Goal: Task Accomplishment & Management: Manage account settings

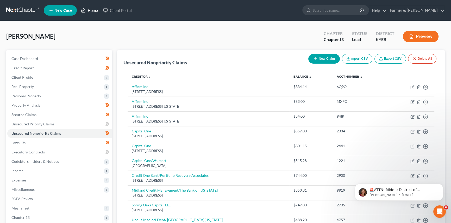
click at [89, 11] on link "Home" at bounding box center [89, 10] width 22 height 9
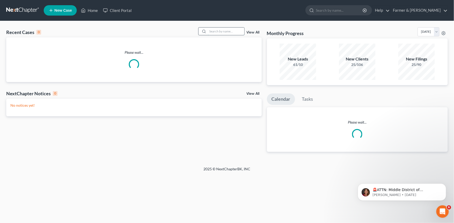
click at [213, 31] on input "search" at bounding box center [226, 32] width 36 height 8
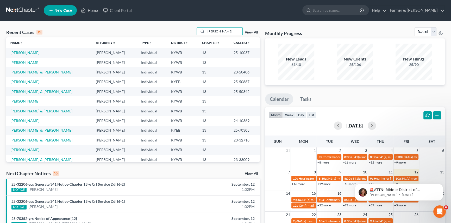
drag, startPoint x: 223, startPoint y: 32, endPoint x: 167, endPoint y: 29, distance: 56.3
click at [167, 29] on div "Recent Cases 15 [PERSON_NAME] View All" at bounding box center [132, 32] width 253 height 10
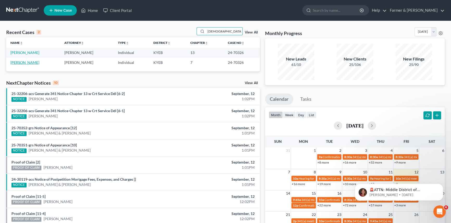
type input "[DEMOGRAPHIC_DATA]"
click at [22, 62] on link "[PERSON_NAME]" at bounding box center [24, 62] width 29 height 4
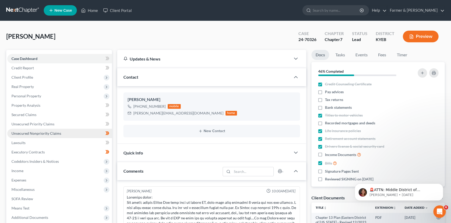
scroll to position [342, 0]
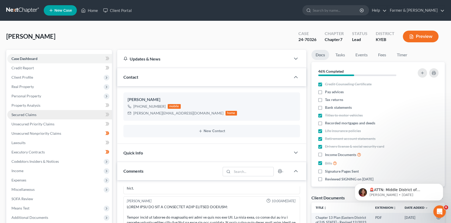
click at [20, 116] on span "Secured Claims" at bounding box center [23, 115] width 25 height 4
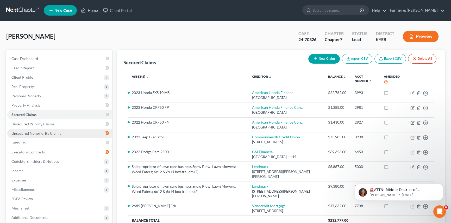
click at [36, 134] on span "Unsecured Nonpriority Claims" at bounding box center [36, 133] width 50 height 4
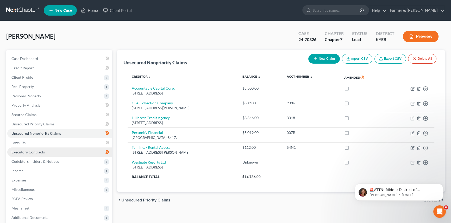
click at [36, 154] on link "Executory Contracts" at bounding box center [59, 152] width 105 height 9
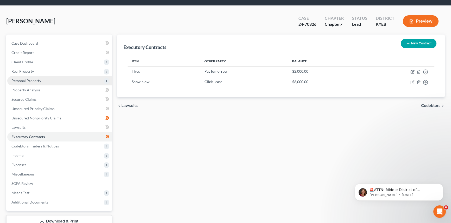
scroll to position [47, 0]
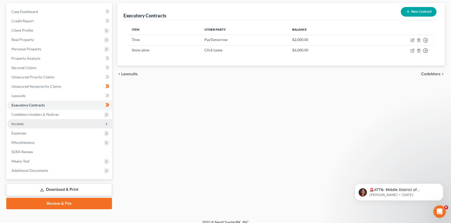
click at [31, 125] on span "Income" at bounding box center [59, 123] width 105 height 9
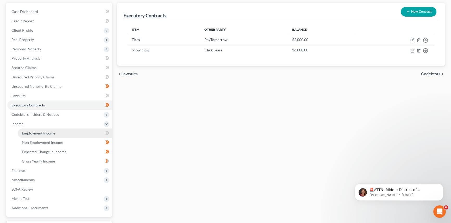
click at [31, 134] on span "Employment Income" at bounding box center [38, 133] width 33 height 4
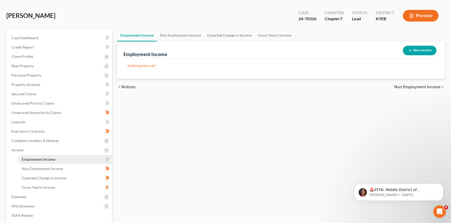
scroll to position [47, 0]
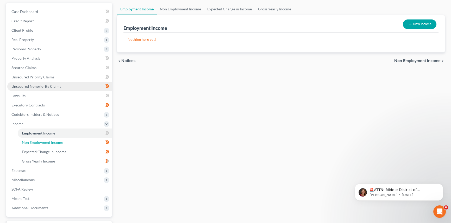
click at [56, 140] on link "Non Employment Income" at bounding box center [65, 142] width 94 height 9
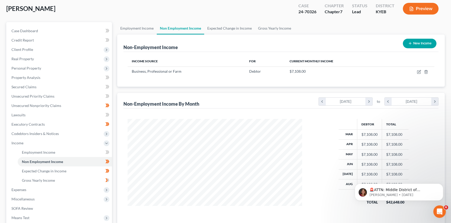
scroll to position [23, 0]
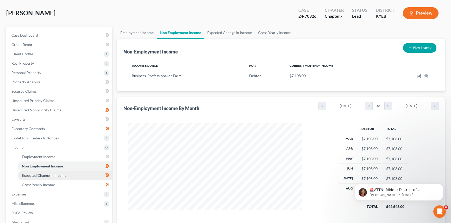
click at [60, 177] on span "Expected Change in Income" at bounding box center [44, 175] width 44 height 4
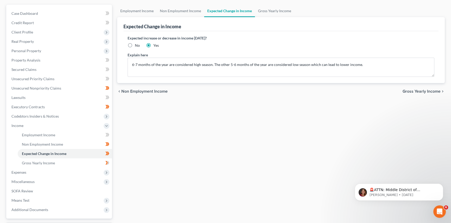
scroll to position [47, 0]
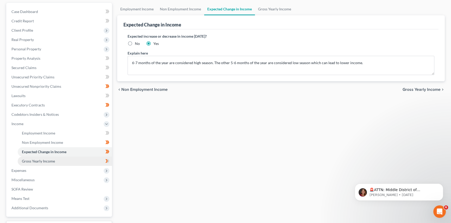
click at [45, 162] on span "Gross Yearly Income" at bounding box center [38, 161] width 33 height 4
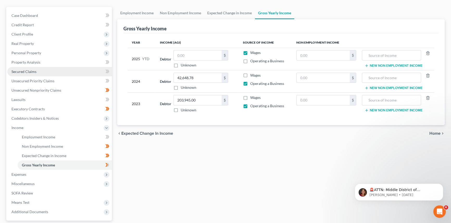
scroll to position [47, 0]
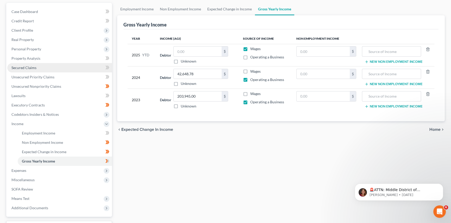
drag, startPoint x: 31, startPoint y: 65, endPoint x: 34, endPoint y: 71, distance: 6.4
click at [31, 66] on span "Secured Claims" at bounding box center [23, 68] width 25 height 4
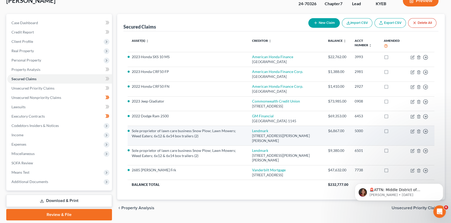
scroll to position [58, 0]
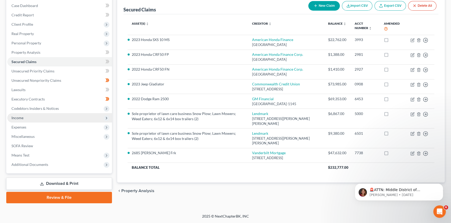
click at [18, 116] on span "Income" at bounding box center [17, 118] width 12 height 4
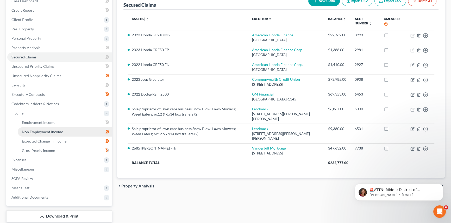
click at [35, 135] on link "Non Employment Income" at bounding box center [65, 131] width 94 height 9
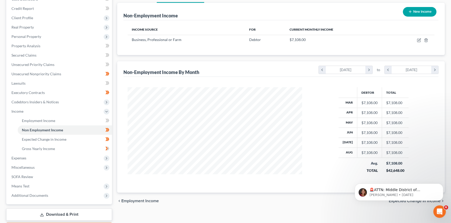
scroll to position [71, 0]
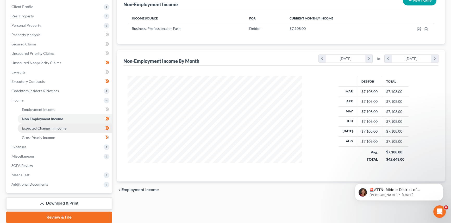
click at [54, 132] on link "Expected Change in Income" at bounding box center [65, 128] width 94 height 9
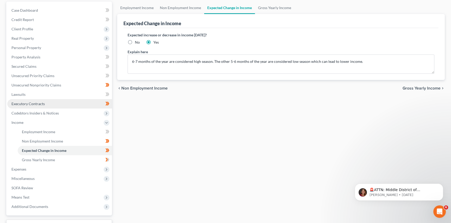
scroll to position [23, 0]
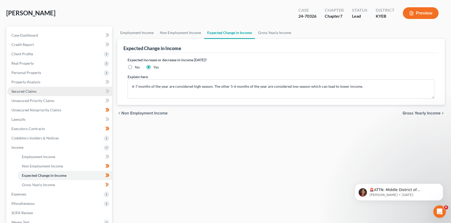
click at [33, 91] on span "Secured Claims" at bounding box center [23, 91] width 25 height 4
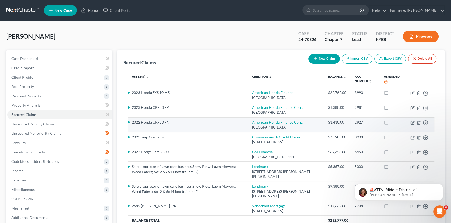
scroll to position [47, 0]
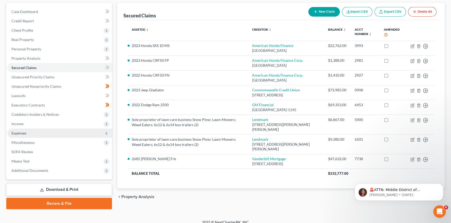
click at [24, 132] on span "Expenses" at bounding box center [18, 133] width 15 height 4
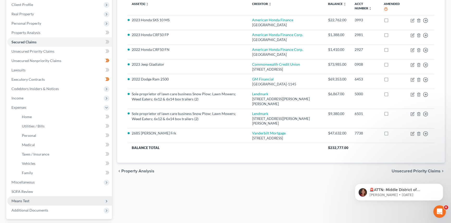
scroll to position [118, 0]
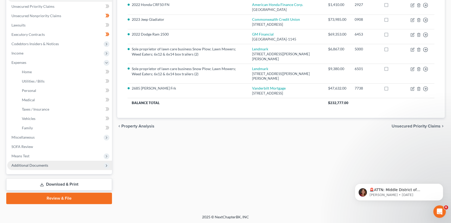
click at [46, 167] on span "Additional Documents" at bounding box center [29, 165] width 37 height 4
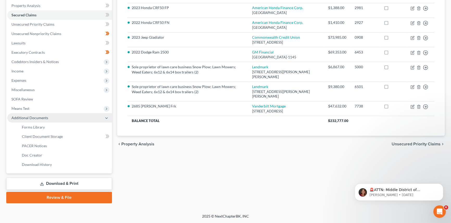
scroll to position [99, 0]
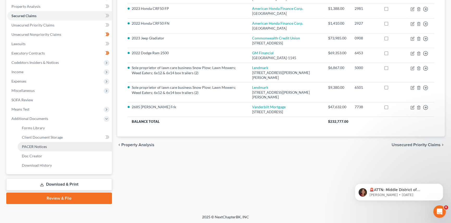
click at [39, 146] on span "PACER Notices" at bounding box center [34, 147] width 25 height 4
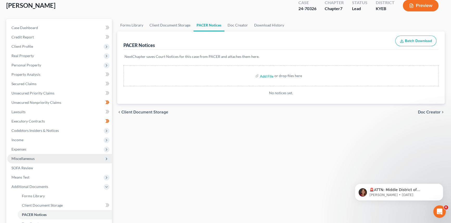
scroll to position [94, 0]
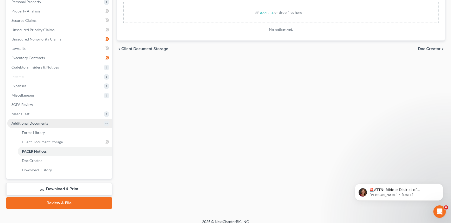
click at [34, 122] on span "Additional Documents" at bounding box center [29, 123] width 37 height 4
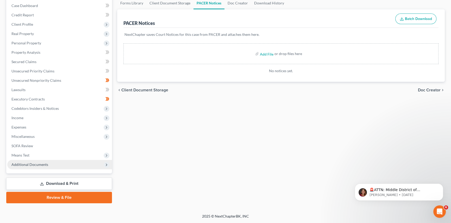
scroll to position [52, 0]
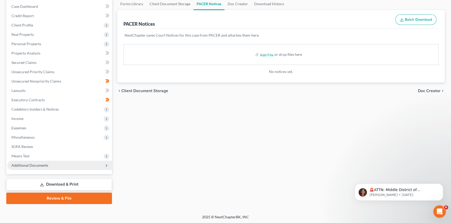
click at [42, 164] on span "Additional Documents" at bounding box center [29, 165] width 37 height 4
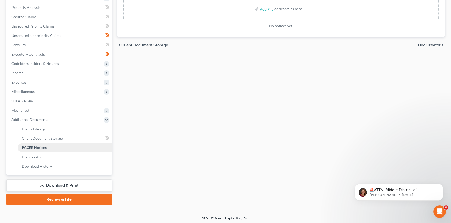
scroll to position [99, 0]
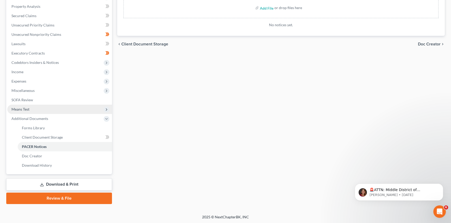
click at [23, 110] on span "Means Test" at bounding box center [20, 109] width 18 height 4
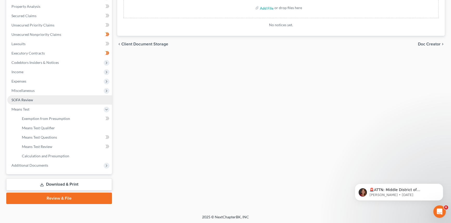
click at [22, 99] on span "SOFA Review" at bounding box center [22, 100] width 22 height 4
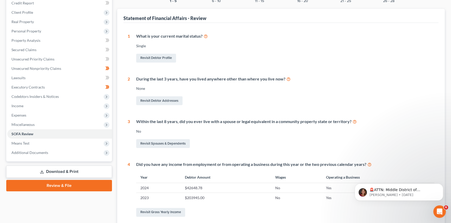
scroll to position [23, 0]
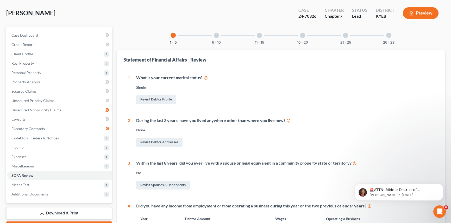
click at [216, 36] on div at bounding box center [216, 35] width 5 height 5
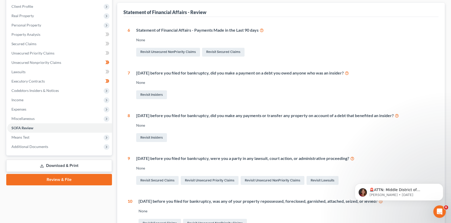
scroll to position [0, 0]
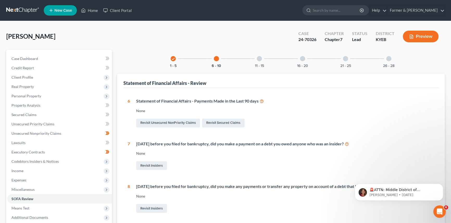
click at [259, 61] on div at bounding box center [258, 58] width 5 height 5
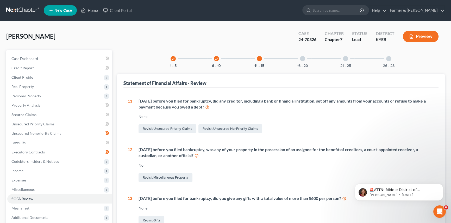
click at [303, 59] on div at bounding box center [302, 58] width 5 height 5
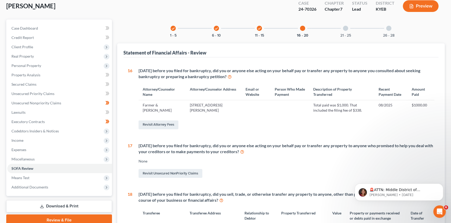
scroll to position [23, 0]
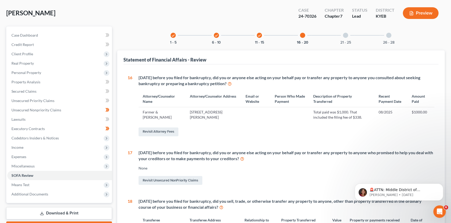
click at [344, 35] on div at bounding box center [345, 35] width 5 height 5
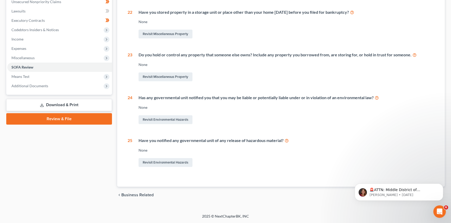
scroll to position [0, 0]
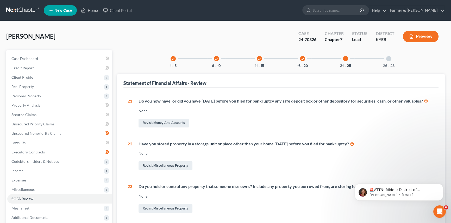
click at [390, 60] on div at bounding box center [388, 58] width 5 height 5
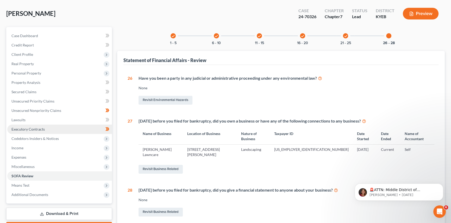
scroll to position [61, 0]
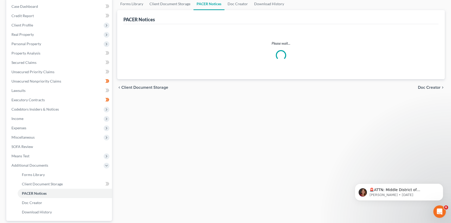
scroll to position [61, 0]
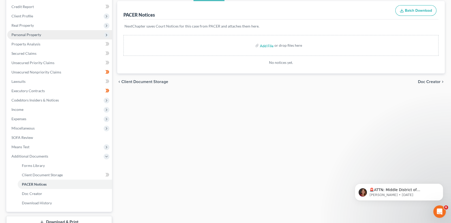
click at [30, 34] on span "Personal Property" at bounding box center [26, 35] width 30 height 4
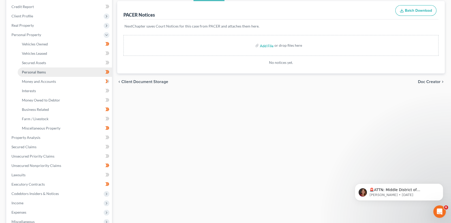
click at [31, 72] on span "Personal Items" at bounding box center [34, 72] width 24 height 4
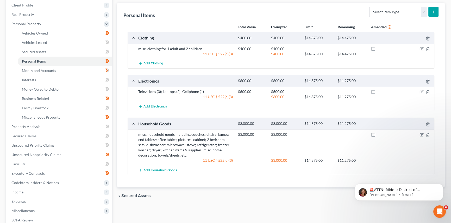
scroll to position [47, 0]
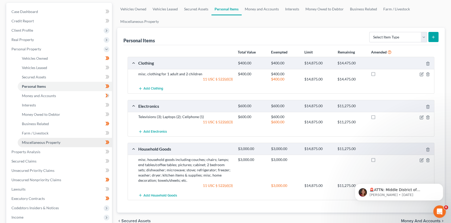
click at [38, 140] on span "Miscellaneous Property" at bounding box center [41, 142] width 38 height 4
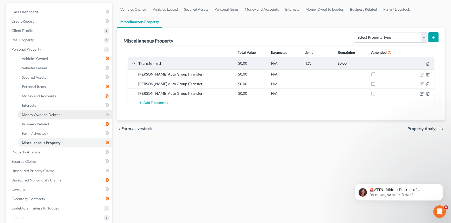
scroll to position [47, 0]
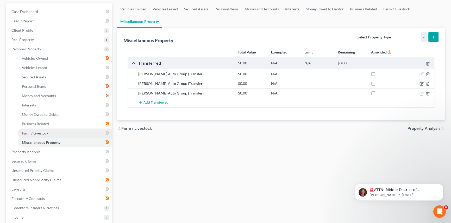
click at [51, 129] on link "Farm / Livestock" at bounding box center [65, 133] width 94 height 9
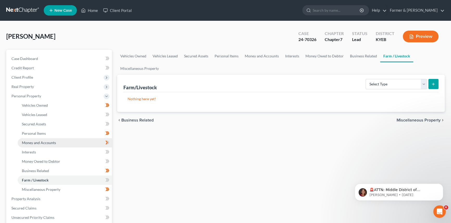
click at [50, 141] on span "Money and Accounts" at bounding box center [39, 143] width 34 height 4
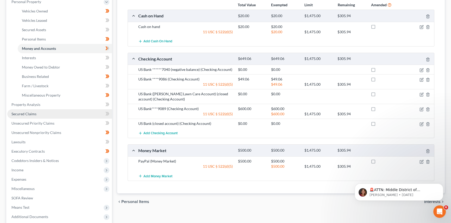
scroll to position [118, 0]
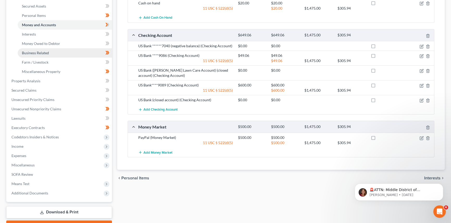
click at [55, 51] on link "Business Related" at bounding box center [65, 52] width 94 height 9
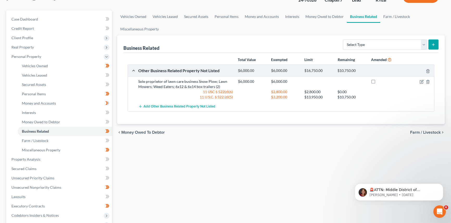
scroll to position [47, 0]
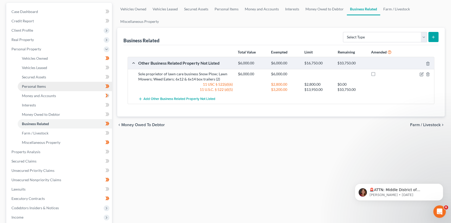
click at [47, 85] on link "Personal Items" at bounding box center [65, 86] width 94 height 9
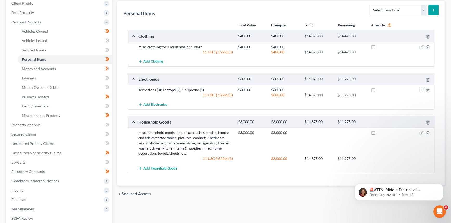
scroll to position [94, 0]
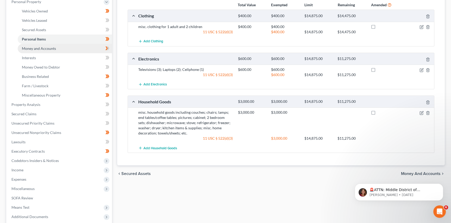
click at [29, 47] on span "Money and Accounts" at bounding box center [39, 48] width 34 height 4
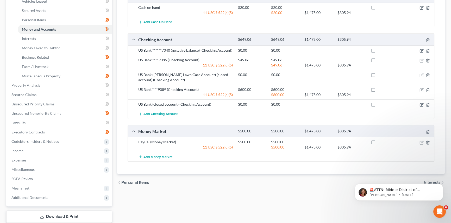
scroll to position [142, 0]
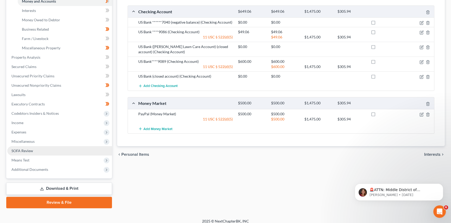
click at [24, 152] on span "SOFA Review" at bounding box center [22, 151] width 22 height 4
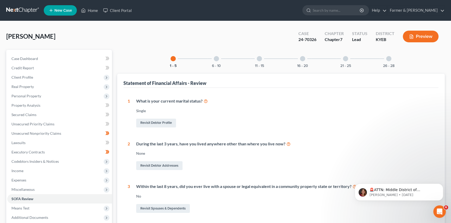
click at [307, 61] on div "16 - 20" at bounding box center [302, 59] width 18 height 18
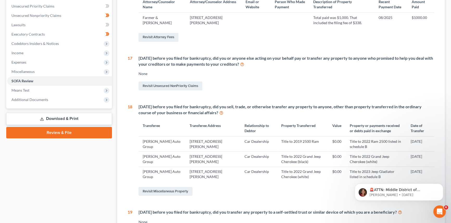
scroll to position [142, 0]
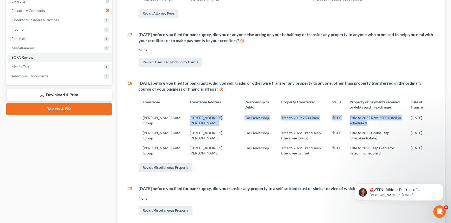
drag, startPoint x: 184, startPoint y: 118, endPoint x: 365, endPoint y: 125, distance: 180.9
click at [365, 125] on tr "[PERSON_NAME] Auto Group [STREET_ADDRESS][PERSON_NAME] Car Dealership Title to …" at bounding box center [285, 120] width 295 height 15
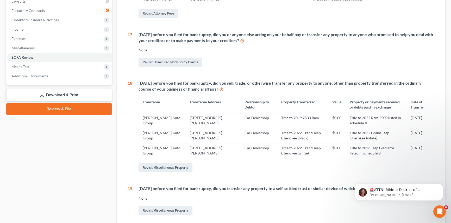
click at [279, 135] on td "Title to 2022 Grand Jeep Cherokee (black)" at bounding box center [302, 135] width 51 height 15
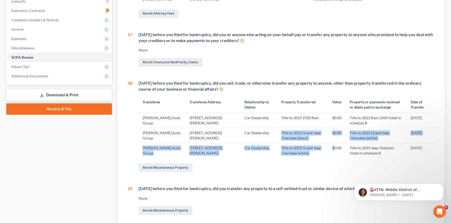
drag, startPoint x: 265, startPoint y: 132, endPoint x: 323, endPoint y: 155, distance: 62.6
click at [323, 155] on tbody "[PERSON_NAME] Auto Group [STREET_ADDRESS][PERSON_NAME] Car Dealership Title to …" at bounding box center [285, 136] width 295 height 46
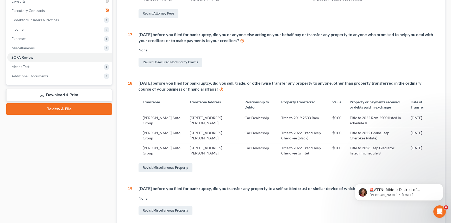
click at [236, 161] on div "[DATE] before you filed for bankruptcy, did you sell, trade, or otherwise trans…" at bounding box center [283, 126] width 302 height 93
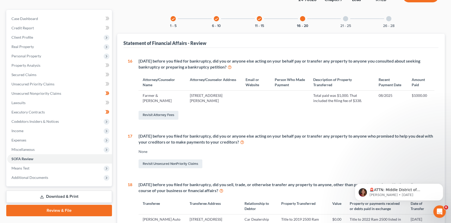
scroll to position [0, 0]
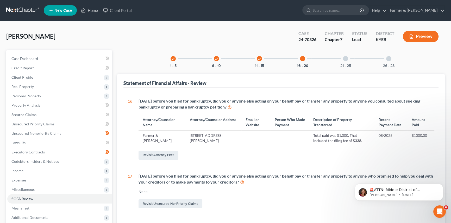
click at [346, 57] on div at bounding box center [345, 58] width 5 height 5
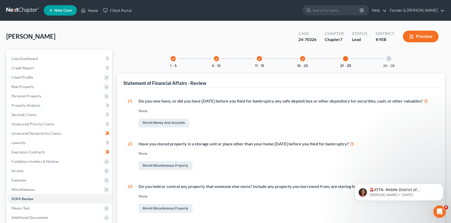
click at [390, 60] on div at bounding box center [388, 58] width 5 height 5
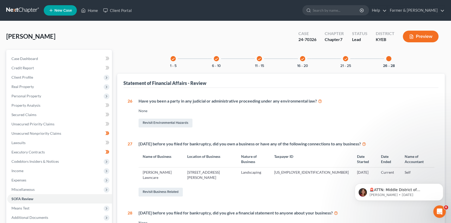
click at [301, 57] on icon "check" at bounding box center [302, 59] width 4 height 4
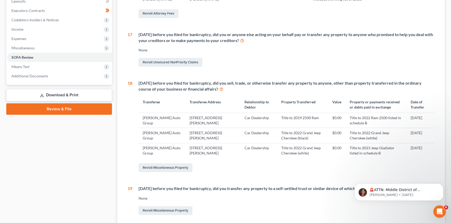
scroll to position [165, 0]
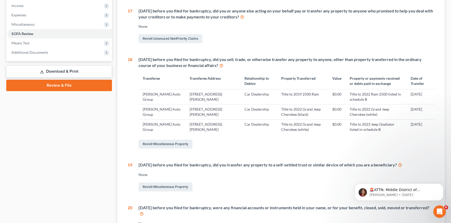
drag, startPoint x: 142, startPoint y: 92, endPoint x: 190, endPoint y: 127, distance: 59.2
click at [429, 127] on tbody "[PERSON_NAME] Auto Group [STREET_ADDRESS][PERSON_NAME] Car Dealership Title to …" at bounding box center [285, 112] width 295 height 46
click at [190, 127] on td "[STREET_ADDRESS][PERSON_NAME]" at bounding box center [212, 127] width 55 height 15
drag, startPoint x: 142, startPoint y: 92, endPoint x: 432, endPoint y: 127, distance: 292.4
click at [432, 127] on tbody "[PERSON_NAME] Auto Group [STREET_ADDRESS][PERSON_NAME] Car Dealership Title to …" at bounding box center [285, 112] width 295 height 46
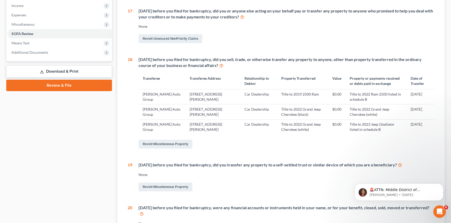
click at [169, 84] on th "Transferee" at bounding box center [161, 81] width 47 height 16
click at [141, 93] on td "[PERSON_NAME] Auto Group" at bounding box center [161, 96] width 47 height 15
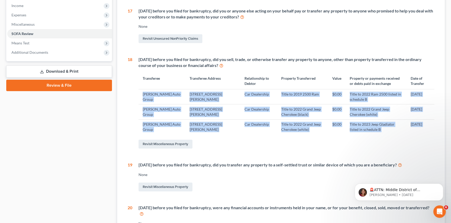
drag, startPoint x: 142, startPoint y: 93, endPoint x: 232, endPoint y: 143, distance: 102.6
click at [232, 143] on div "[DATE] before you filed for bankruptcy, did you sell, trade, or otherwise trans…" at bounding box center [283, 103] width 302 height 93
click at [220, 127] on td "[STREET_ADDRESS][PERSON_NAME]" at bounding box center [212, 127] width 55 height 15
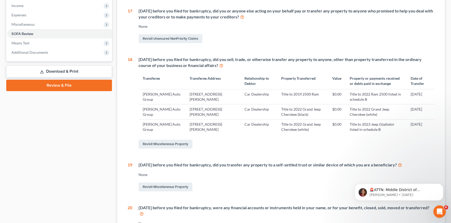
drag, startPoint x: 142, startPoint y: 93, endPoint x: 205, endPoint y: 133, distance: 75.1
click at [205, 133] on tbody "[PERSON_NAME] Auto Group [STREET_ADDRESS][PERSON_NAME] Car Dealership Title to …" at bounding box center [285, 112] width 295 height 46
click at [428, 125] on td "[DATE]" at bounding box center [420, 127] width 28 height 15
drag, startPoint x: 393, startPoint y: 124, endPoint x: 140, endPoint y: 92, distance: 254.4
click at [140, 92] on tbody "[PERSON_NAME] Auto Group [STREET_ADDRESS][PERSON_NAME] Car Dealership Title to …" at bounding box center [285, 112] width 295 height 46
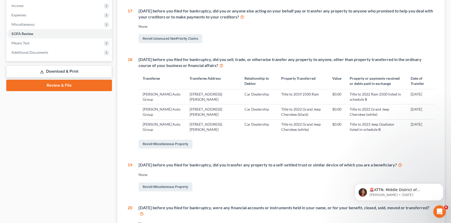
click at [176, 101] on td "[PERSON_NAME] Auto Group" at bounding box center [161, 96] width 47 height 15
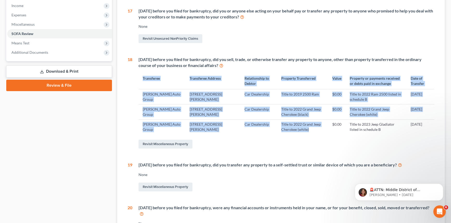
drag, startPoint x: 133, startPoint y: 90, endPoint x: 308, endPoint y: 132, distance: 180.2
click at [308, 132] on div "[DATE] before you filed for bankruptcy, did you sell, trade, or otherwise trans…" at bounding box center [283, 103] width 302 height 93
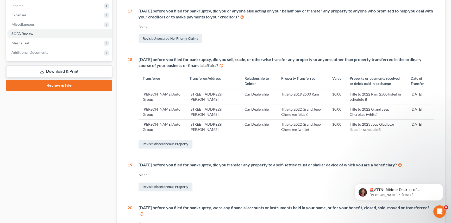
click at [328, 132] on td "$0.00" at bounding box center [336, 127] width 17 height 15
drag, startPoint x: 435, startPoint y: 130, endPoint x: 427, endPoint y: 128, distance: 7.5
click at [427, 128] on div "1 What is your current marital status? [DEMOGRAPHIC_DATA] Revisit Debtor Profil…" at bounding box center [280, 91] width 315 height 338
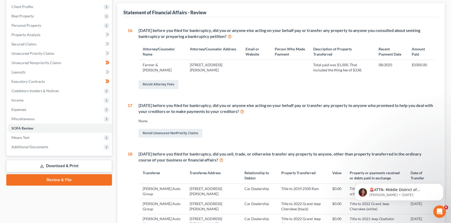
scroll to position [0, 0]
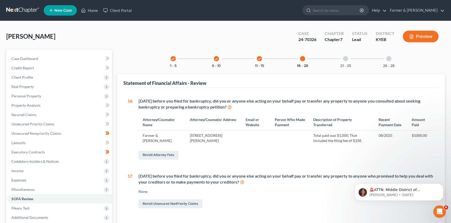
click at [342, 59] on div "21 - 25" at bounding box center [345, 59] width 18 height 18
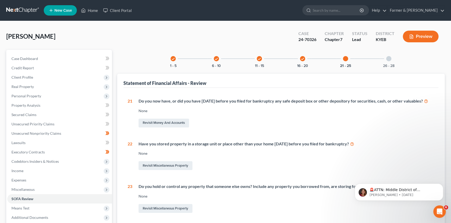
click at [307, 58] on div "check 16 - 20" at bounding box center [302, 59] width 18 height 18
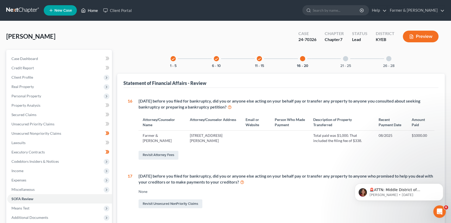
click at [93, 10] on link "Home" at bounding box center [89, 10] width 22 height 9
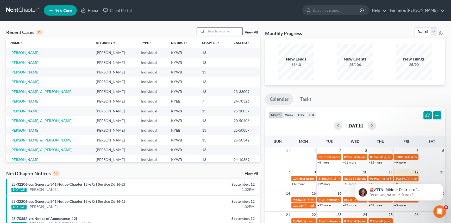
click at [227, 32] on input "search" at bounding box center [224, 32] width 36 height 8
type input "[PERSON_NAME]"
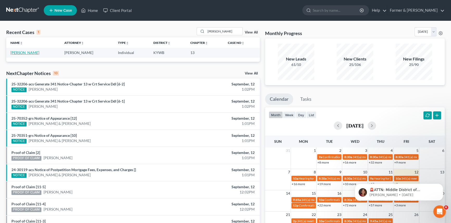
click at [21, 55] on link "[PERSON_NAME]" at bounding box center [24, 52] width 29 height 4
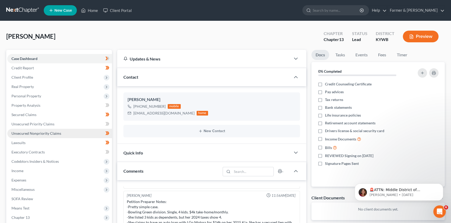
scroll to position [94, 0]
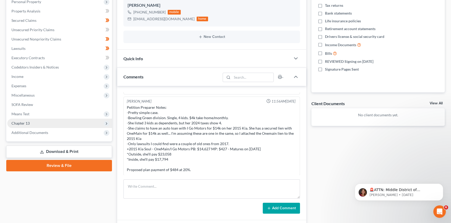
click at [31, 124] on span "Chapter 13" at bounding box center [59, 123] width 105 height 9
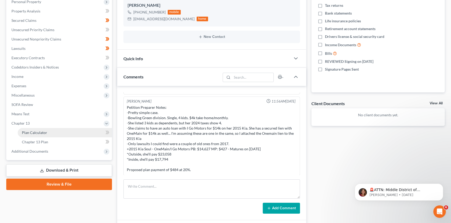
click at [40, 132] on span "Plan Calculator" at bounding box center [34, 133] width 25 height 4
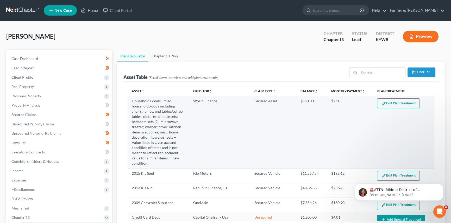
select select "59"
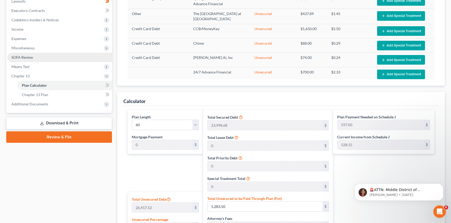
scroll to position [118, 0]
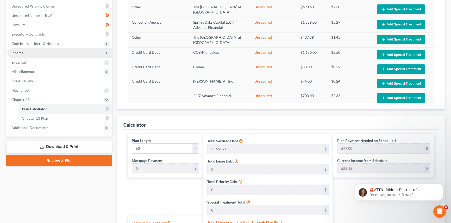
click at [26, 54] on span "Income" at bounding box center [59, 52] width 105 height 9
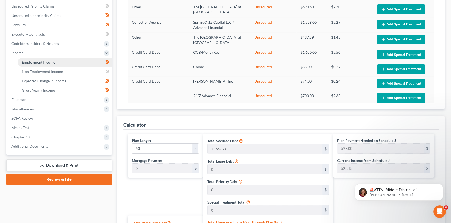
click at [36, 62] on span "Employment Income" at bounding box center [38, 62] width 33 height 4
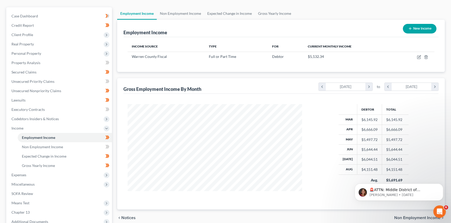
scroll to position [47, 0]
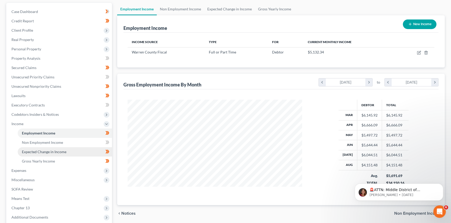
click at [46, 150] on span "Expected Change in Income" at bounding box center [44, 152] width 44 height 4
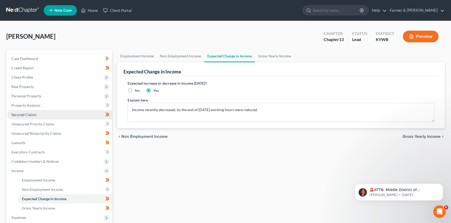
click at [30, 115] on span "Secured Claims" at bounding box center [23, 115] width 25 height 4
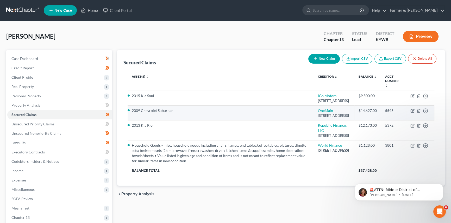
click at [147, 113] on li "2009 Chevrolet Suburban" at bounding box center [221, 110] width 178 height 5
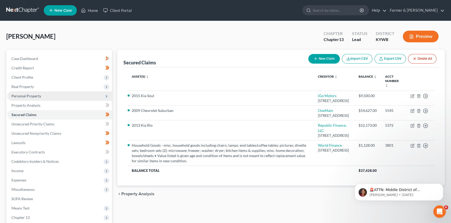
click at [34, 94] on span "Personal Property" at bounding box center [26, 96] width 30 height 4
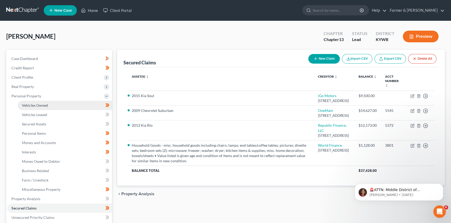
click at [39, 106] on span "Vehicles Owned" at bounding box center [35, 105] width 26 height 4
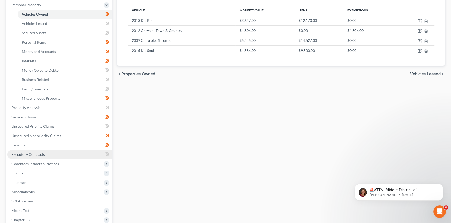
scroll to position [94, 0]
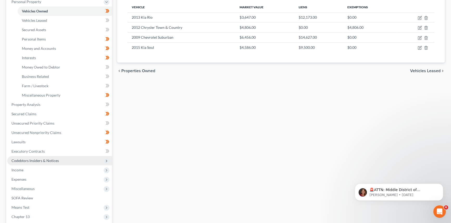
click at [29, 215] on span "Chapter 13" at bounding box center [59, 217] width 105 height 9
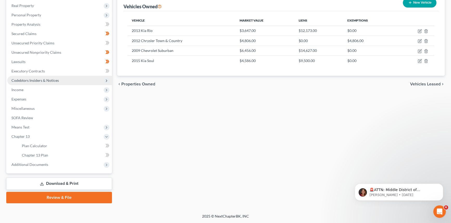
scroll to position [81, 0]
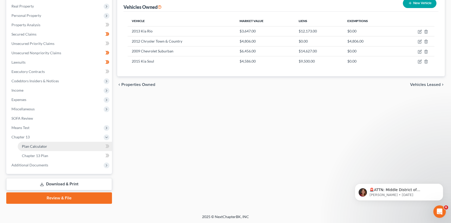
click at [56, 147] on link "Plan Calculator" at bounding box center [65, 146] width 94 height 9
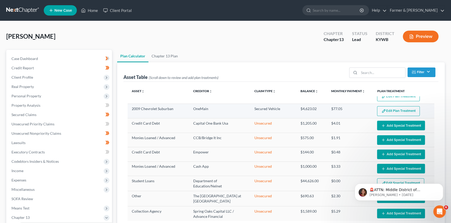
scroll to position [94, 0]
select select "59"
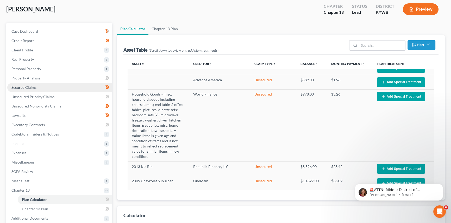
scroll to position [71, 0]
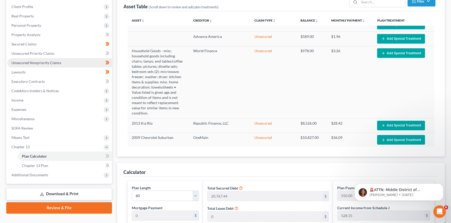
click at [25, 63] on span "Unsecured Nonpriority Claims" at bounding box center [36, 63] width 50 height 4
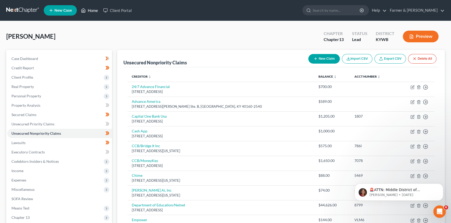
click at [90, 11] on link "Home" at bounding box center [89, 10] width 22 height 9
